Goal: Book appointment/travel/reservation

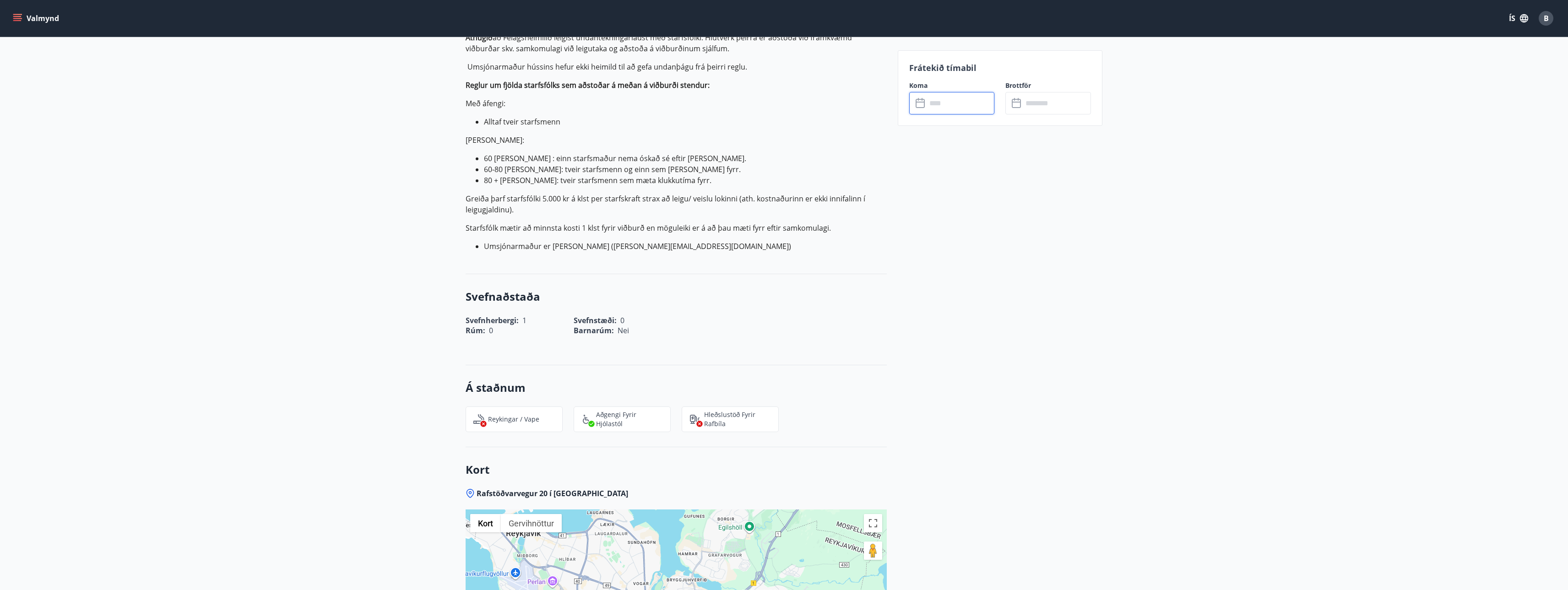
scroll to position [745, 0]
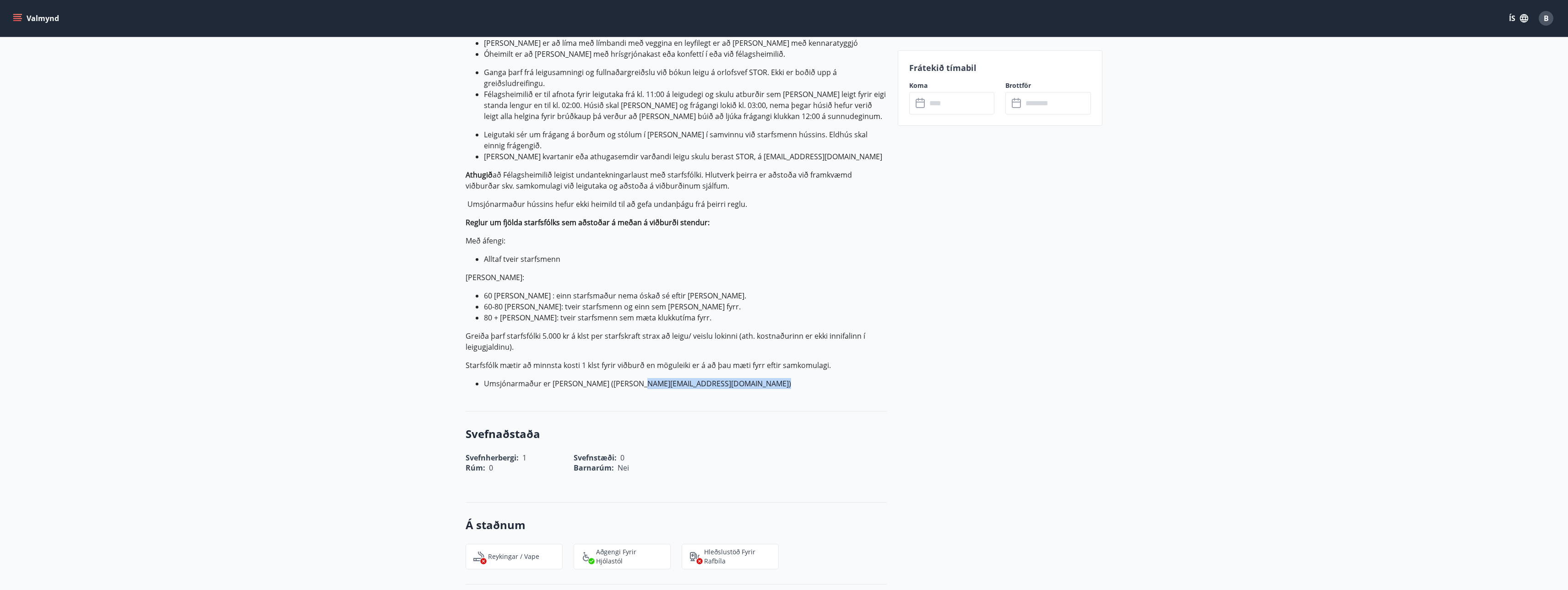
drag, startPoint x: 752, startPoint y: 352, endPoint x: 628, endPoint y: 354, distance: 124.0
click at [579, 297] on li "Umsjónarmaður er Jóhanna Ingvarsdóttir (johanna.ingvarsdottir@orkuveitan.is​)" at bounding box center [685, 384] width 403 height 11
copy li "johanna.ingvarsdottir@orkuveitan.is"
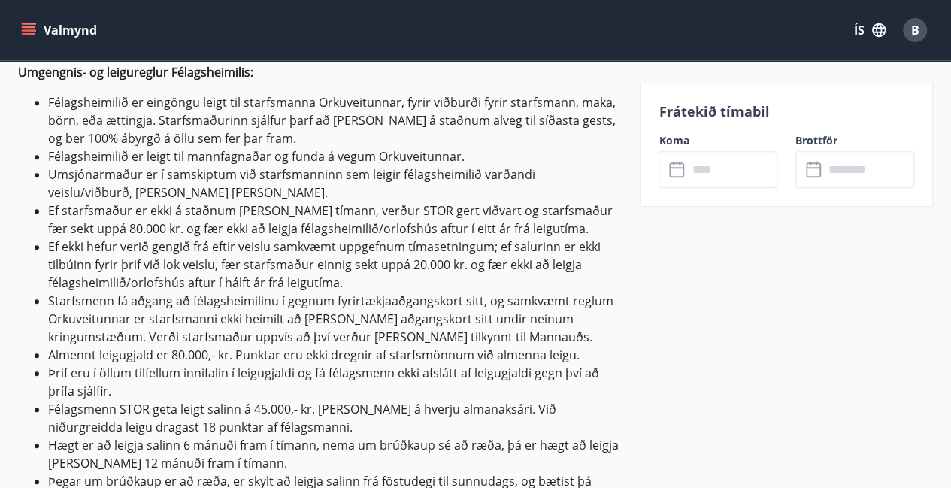
scroll to position [492, 0]
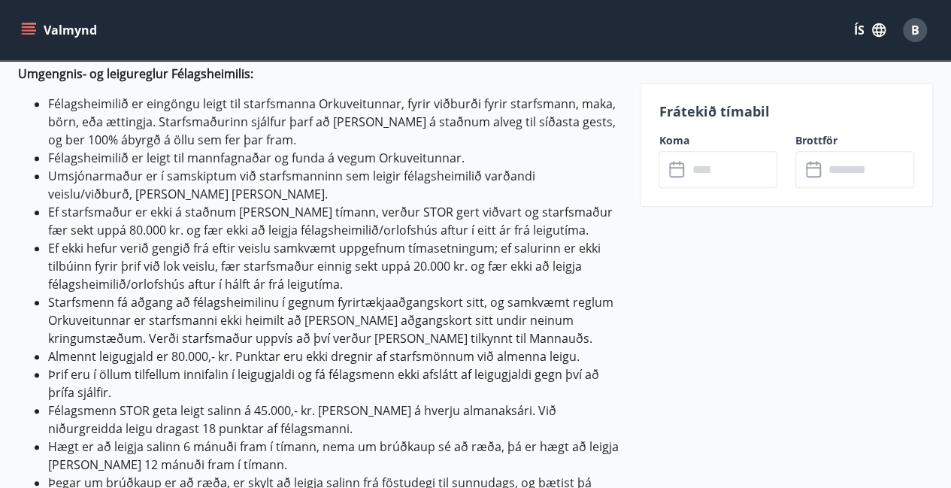
click at [540, 186] on li "Umsjónarmaður er í samskiptum við starfsmanninn sem leigir félagsheimilið varða…" at bounding box center [335, 185] width 574 height 36
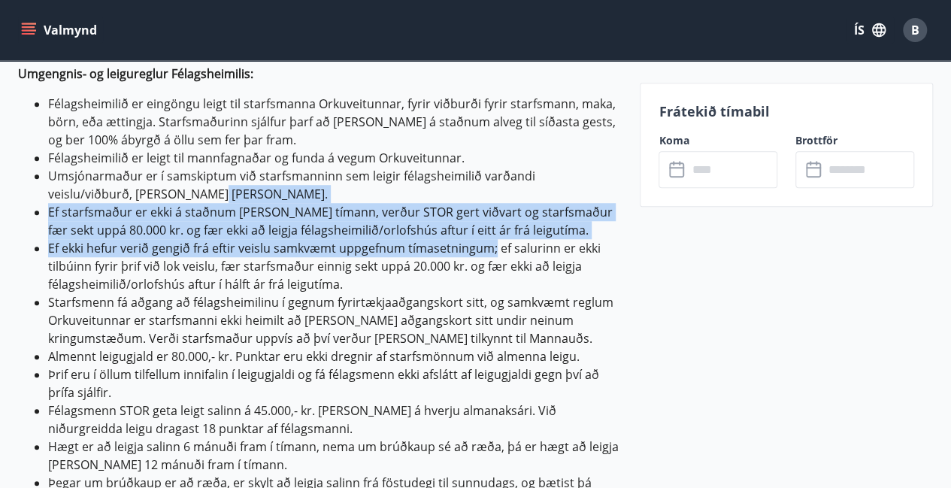
drag, startPoint x: 540, startPoint y: 186, endPoint x: 494, endPoint y: 244, distance: 73.9
click at [494, 244] on ul "Félagsheimilið er eingöngu leigt til starfsmanna Orkuveitunnar, fyrir viðburði …" at bounding box center [320, 302] width 604 height 415
click at [494, 244] on li "Ef ekki hefur verið gengið frá eftir veislu samkvæmt uppgefnum tímasetningum; e…" at bounding box center [335, 266] width 574 height 54
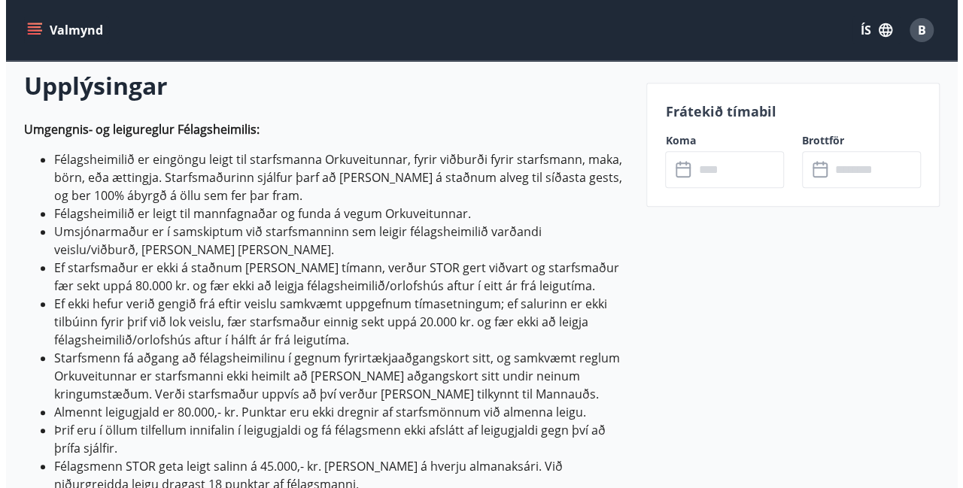
scroll to position [434, 0]
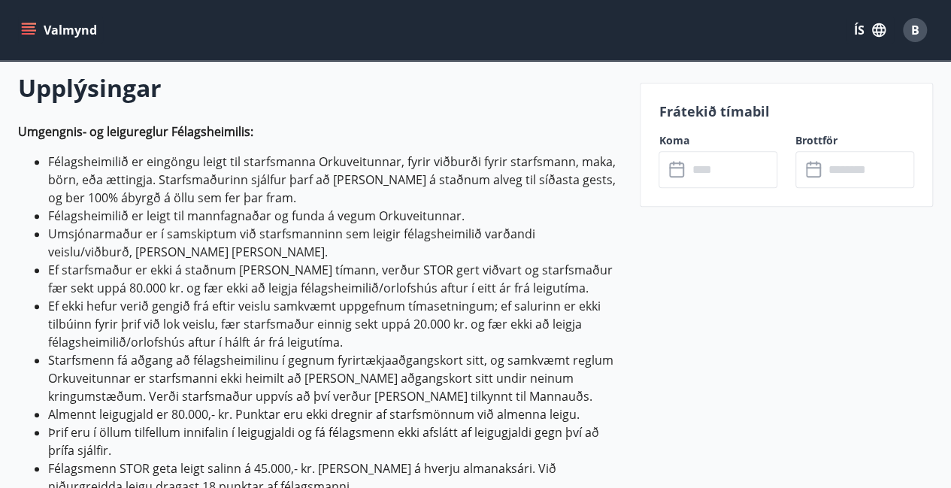
click at [722, 174] on input "text" at bounding box center [732, 169] width 90 height 37
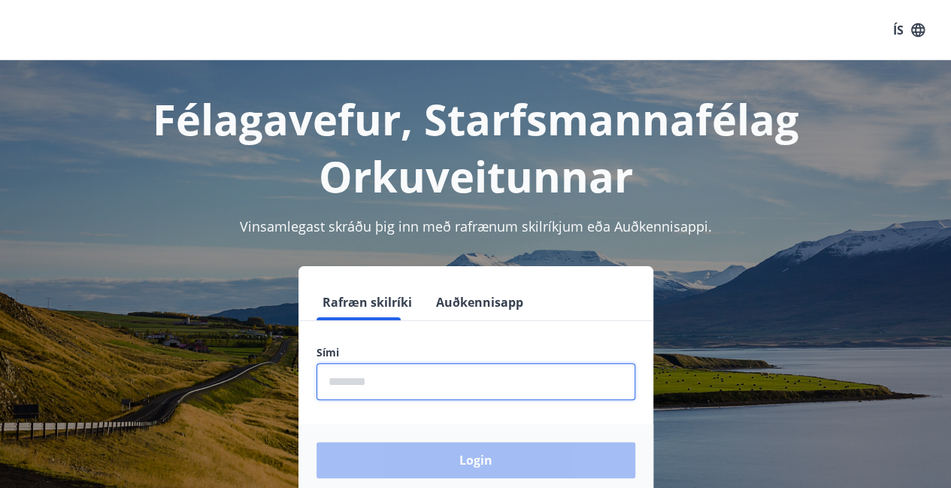
click at [384, 363] on input "phone" at bounding box center [476, 381] width 319 height 37
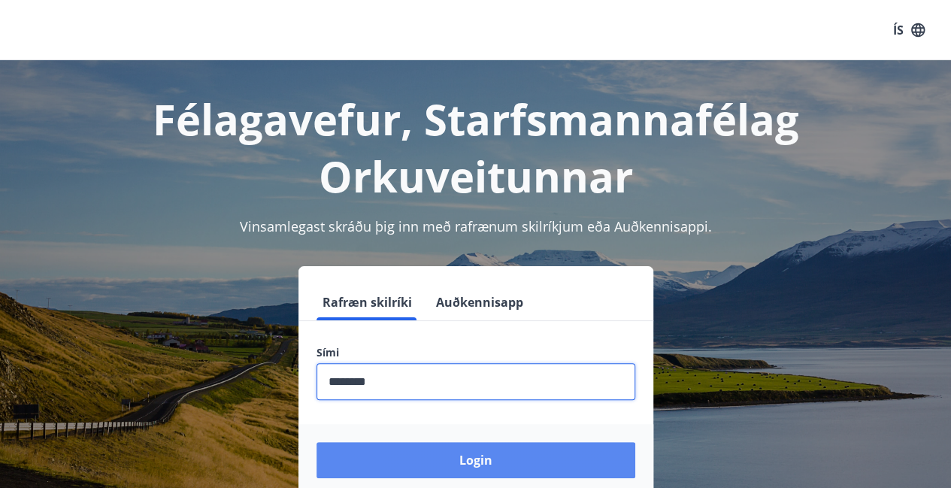
type input "********"
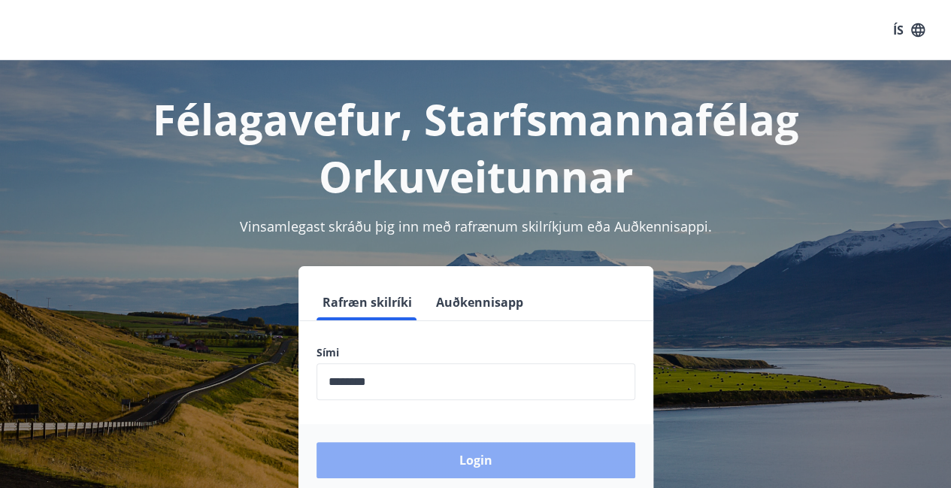
click at [475, 454] on button "Login" at bounding box center [476, 460] width 319 height 36
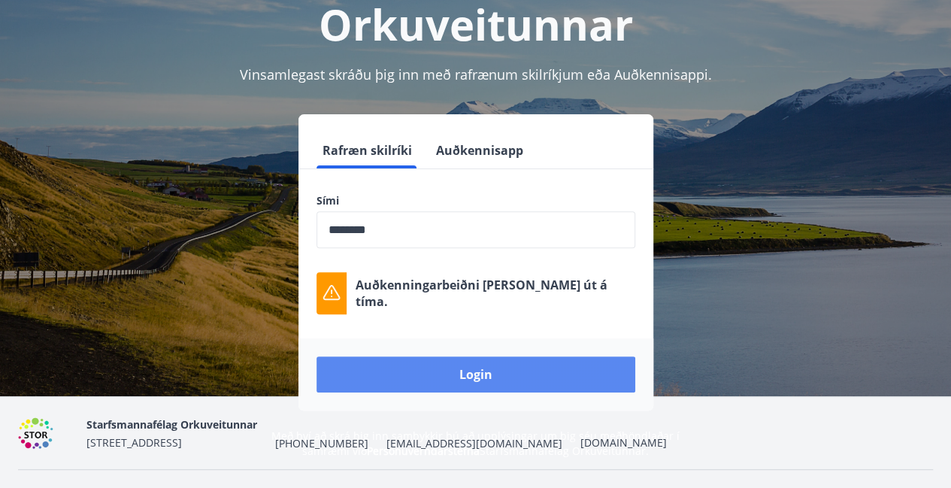
scroll to position [184, 0]
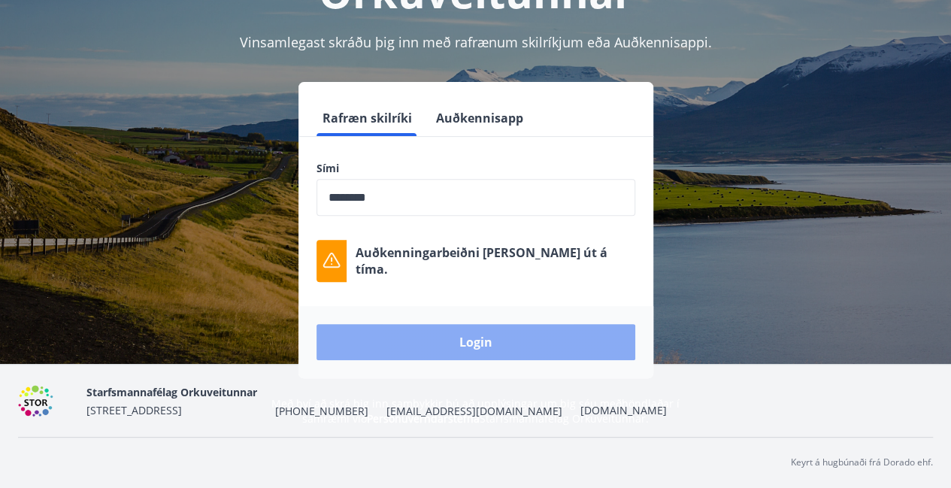
click at [476, 326] on button "Login" at bounding box center [476, 342] width 319 height 36
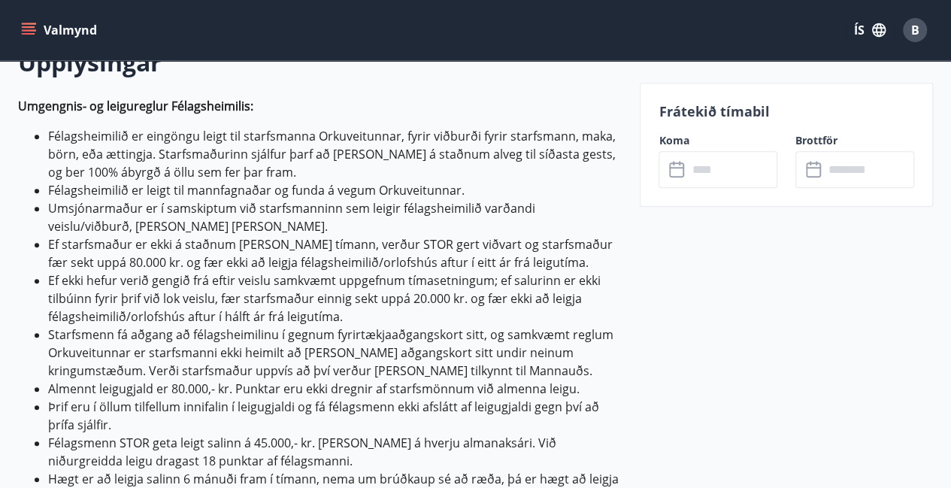
scroll to position [463, 0]
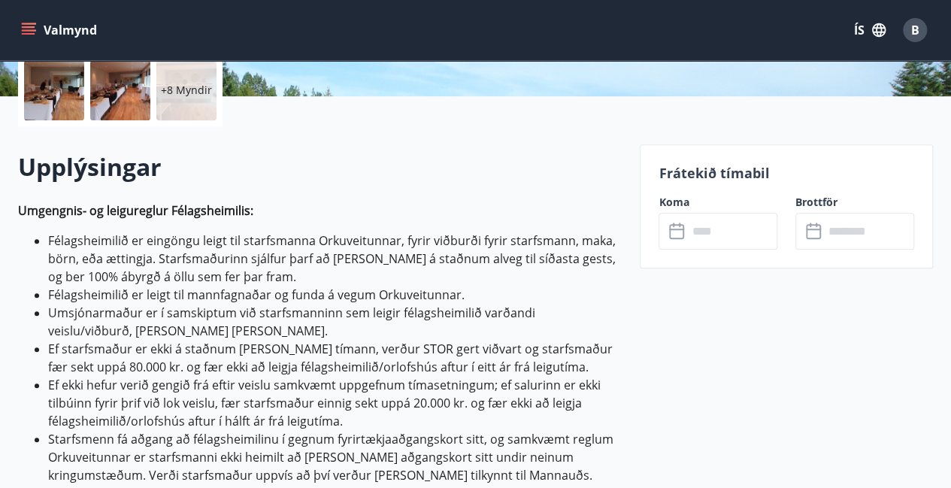
scroll to position [354, 0]
click at [684, 235] on icon at bounding box center [676, 232] width 15 height 15
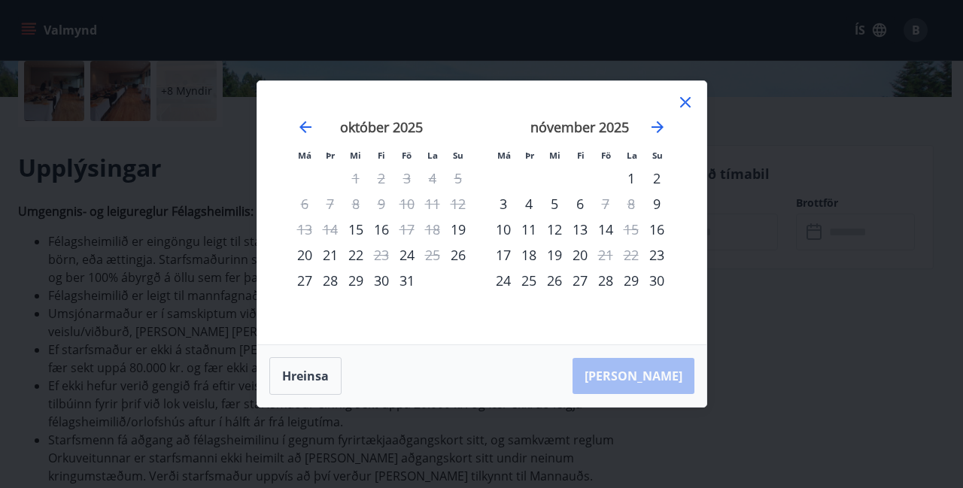
click at [606, 229] on div "14" at bounding box center [606, 230] width 26 height 26
click at [611, 282] on div "28" at bounding box center [606, 281] width 26 height 26
click at [605, 284] on div "28" at bounding box center [606, 281] width 26 height 26
click at [606, 234] on div "14" at bounding box center [606, 230] width 26 height 26
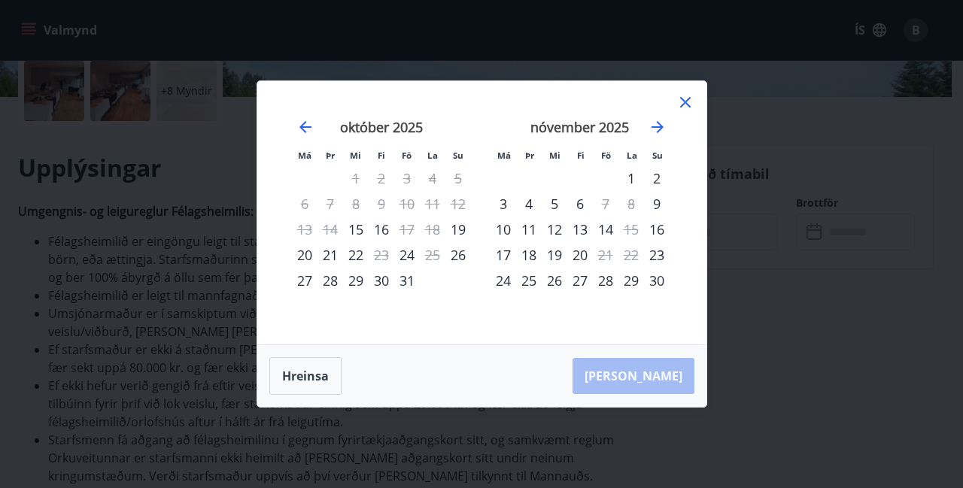
click at [606, 234] on div "14" at bounding box center [606, 230] width 26 height 26
click at [683, 105] on icon at bounding box center [685, 102] width 11 height 11
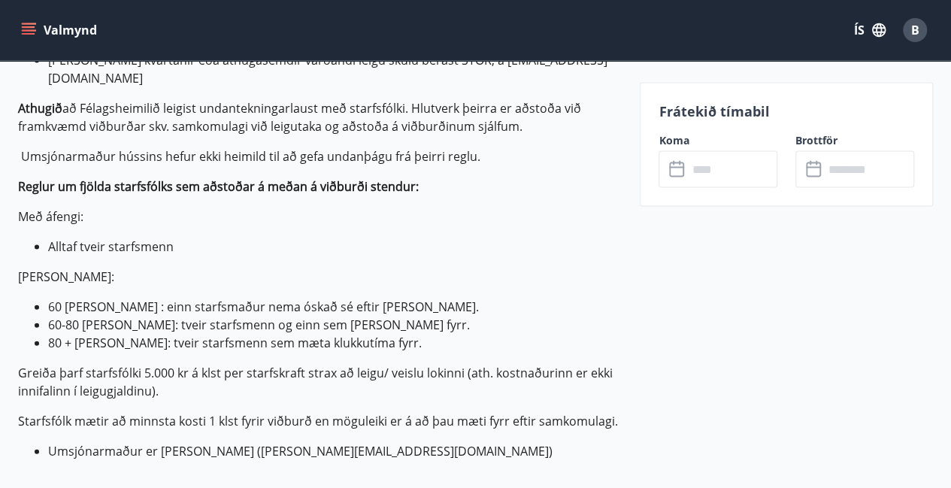
scroll to position [1521, 0]
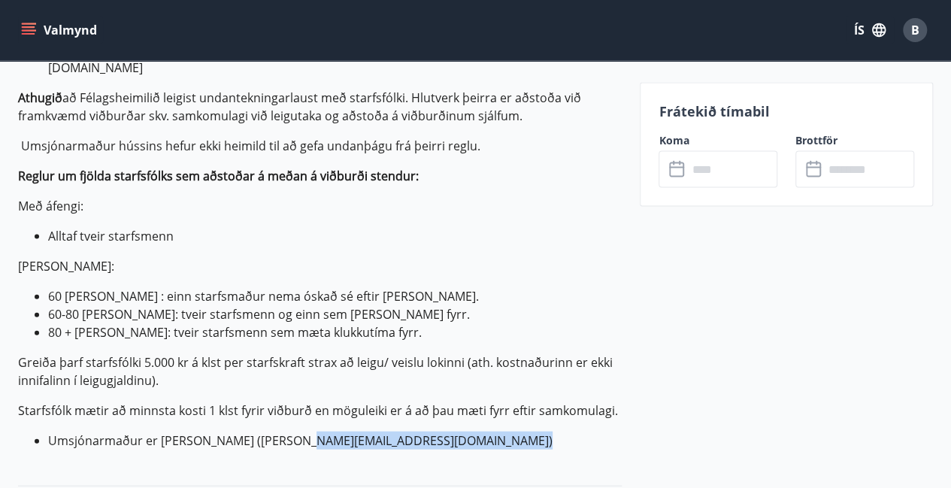
drag, startPoint x: 285, startPoint y: 408, endPoint x: 487, endPoint y: 410, distance: 202.3
click at [487, 432] on li "Umsjónarmaður er Jóhanna Ingvarsdóttir (johanna.ingvarsdottir@orkuveitan.is​)" at bounding box center [335, 441] width 574 height 18
copy li "johanna.ingvarsdottir@orkuveitan.is"
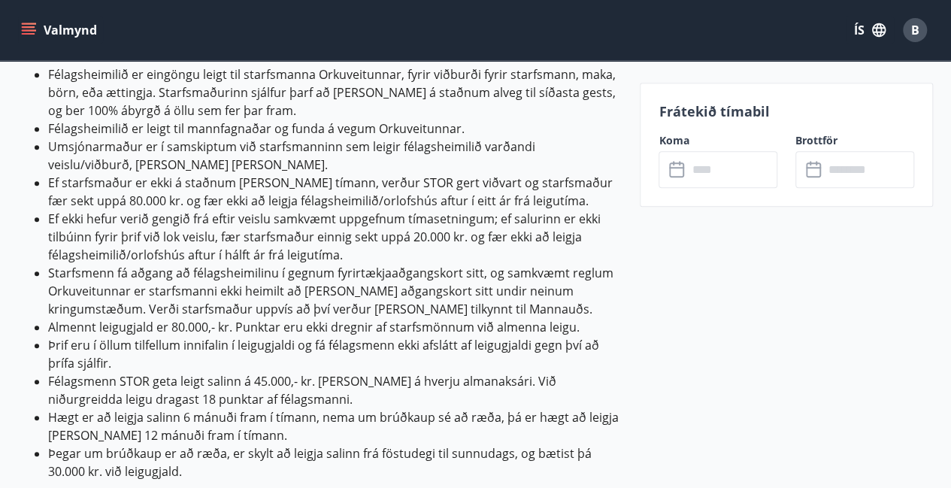
scroll to position [520, 0]
